Goal: Information Seeking & Learning: Compare options

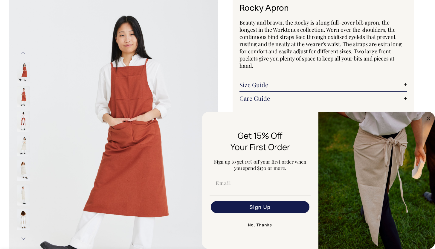
scroll to position [43, 0]
click at [430, 119] on circle "Close dialog" at bounding box center [429, 118] width 7 height 7
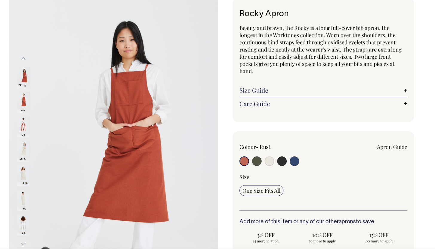
scroll to position [37, 0]
click at [269, 158] on input "radio" at bounding box center [270, 161] width 10 height 10
radio input "true"
select select "Natural"
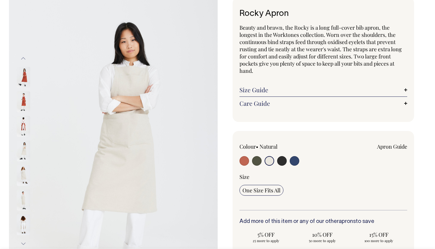
click at [269, 160] on input "radio" at bounding box center [270, 161] width 10 height 10
click at [241, 164] on label at bounding box center [245, 161] width 10 height 11
click at [241, 164] on input "radio" at bounding box center [245, 161] width 10 height 10
radio input "true"
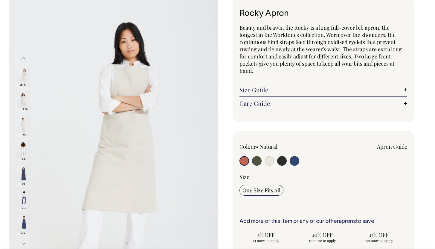
select select "Rust"
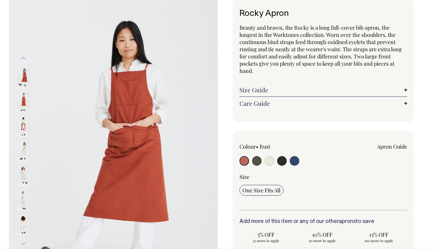
click at [266, 163] on input "radio" at bounding box center [270, 161] width 10 height 10
radio input "true"
select select "Natural"
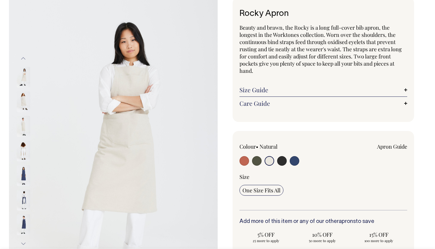
click at [259, 163] on input "radio" at bounding box center [257, 161] width 10 height 10
radio input "true"
select select "Olive"
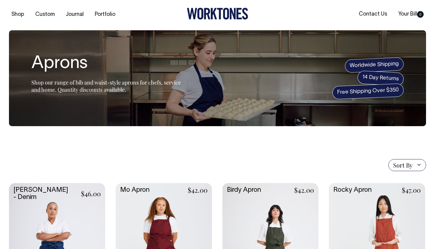
scroll to position [0, 0]
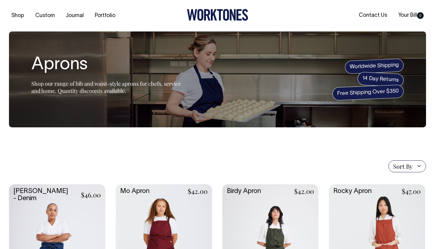
click at [408, 167] on span "Sort By" at bounding box center [403, 166] width 19 height 7
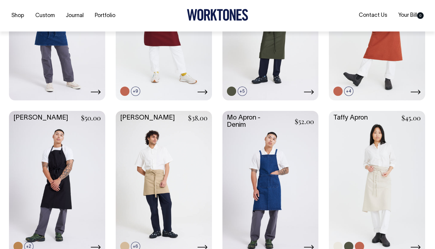
scroll to position [228, 0]
click at [384, 177] on link at bounding box center [377, 181] width 96 height 143
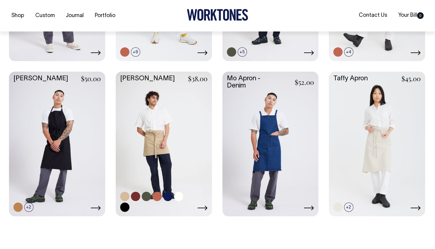
scroll to position [268, 0]
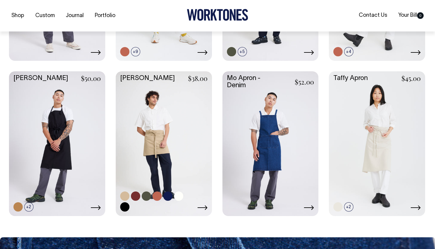
click at [144, 142] on link at bounding box center [164, 142] width 96 height 143
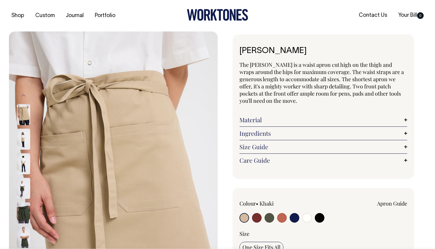
click at [21, 138] on img at bounding box center [23, 138] width 13 height 21
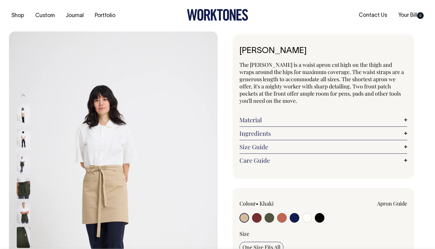
click at [22, 154] on img at bounding box center [23, 163] width 13 height 21
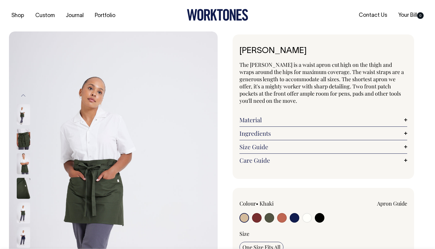
click at [27, 162] on img at bounding box center [23, 163] width 13 height 21
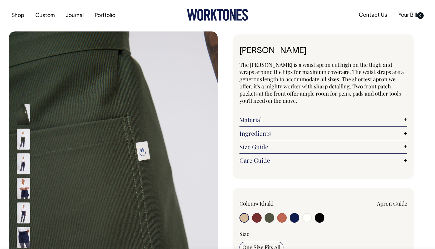
click at [19, 195] on img at bounding box center [23, 187] width 13 height 21
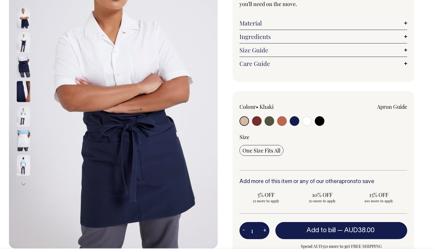
scroll to position [97, 0]
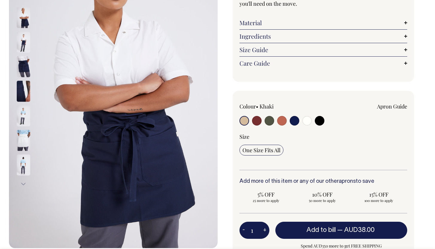
click at [14, 138] on img at bounding box center [113, 90] width 209 height 313
click at [22, 139] on img at bounding box center [23, 140] width 13 height 21
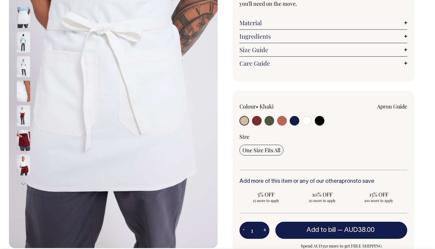
click at [21, 166] on img at bounding box center [23, 164] width 13 height 21
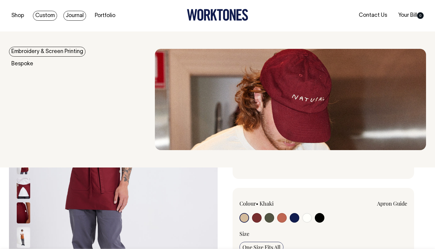
scroll to position [0, 0]
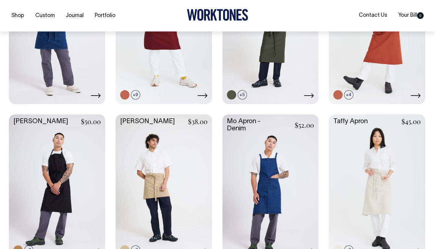
scroll to position [225, 0]
click at [380, 147] on link at bounding box center [377, 185] width 96 height 143
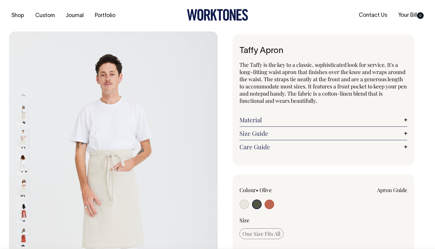
click at [23, 119] on img at bounding box center [23, 114] width 13 height 21
click at [22, 125] on div at bounding box center [31, 114] width 30 height 25
click at [22, 184] on img at bounding box center [23, 187] width 13 height 21
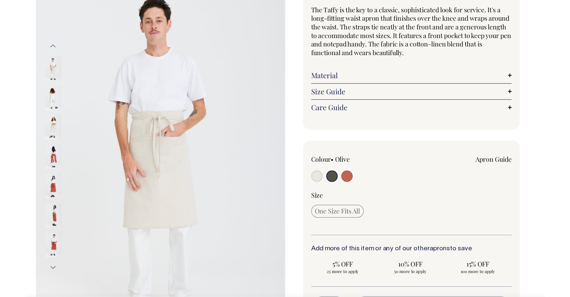
scroll to position [57, 0]
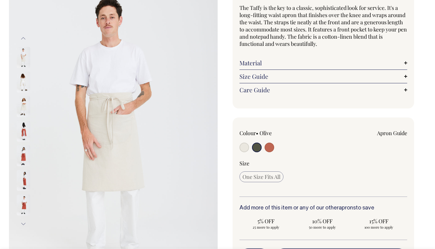
click at [27, 156] on img at bounding box center [23, 155] width 13 height 21
